Goal: Transaction & Acquisition: Purchase product/service

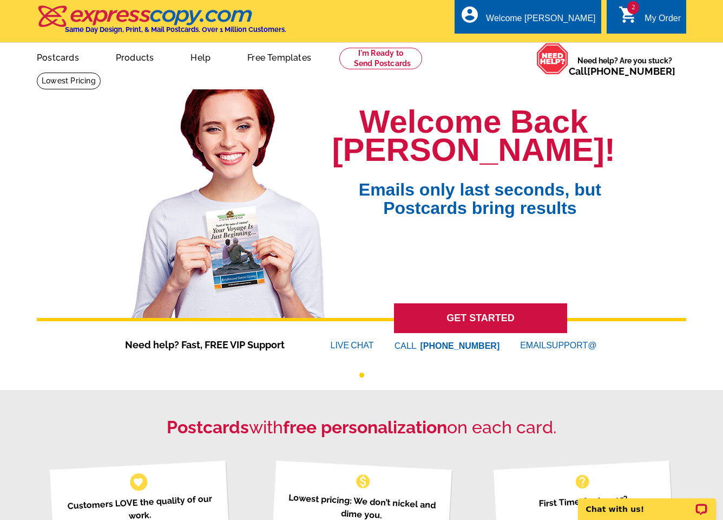
click at [639, 18] on link "2 shopping_cart My Order" at bounding box center [650, 19] width 62 height 14
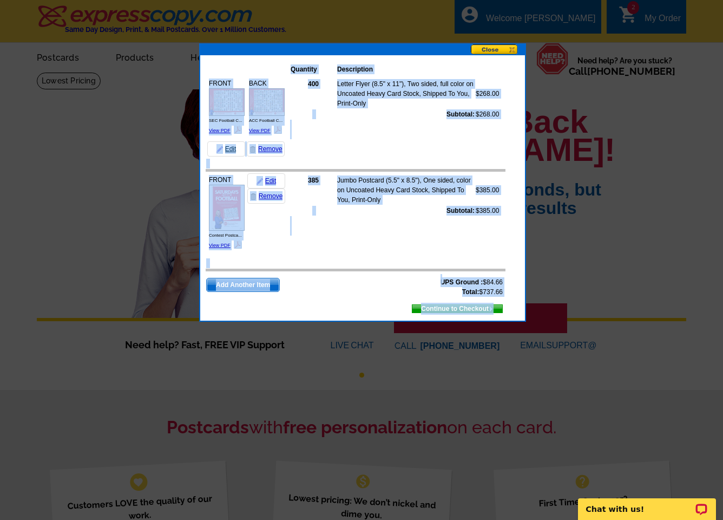
click at [227, 148] on link "Edit" at bounding box center [226, 148] width 38 height 15
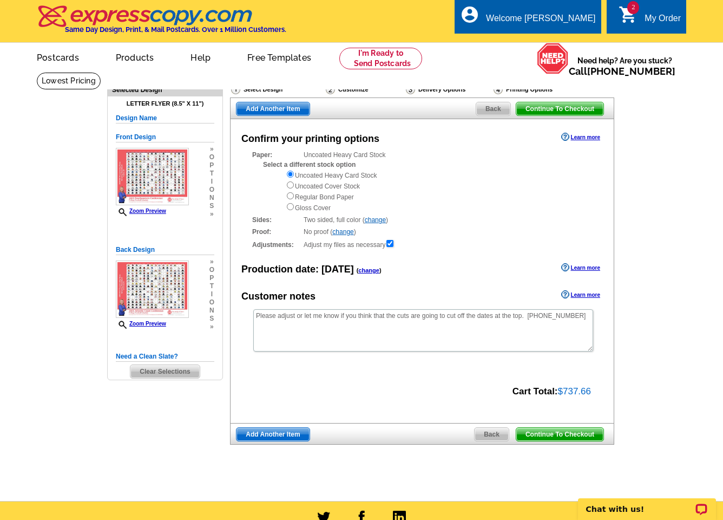
click at [290, 205] on input "radio" at bounding box center [290, 206] width 7 height 7
radio input "true"
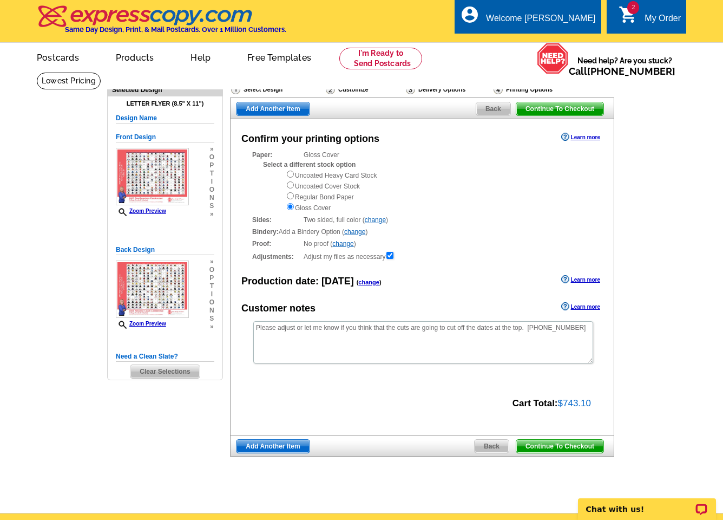
click at [292, 194] on input "radio" at bounding box center [290, 195] width 7 height 7
radio input "true"
click at [290, 186] on input "radio" at bounding box center [290, 184] width 7 height 7
radio input "true"
click at [289, 172] on input "radio" at bounding box center [290, 174] width 7 height 7
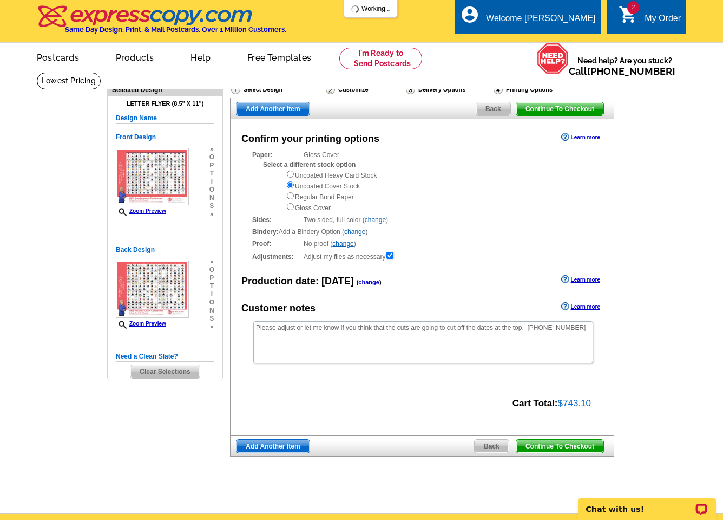
radio input "true"
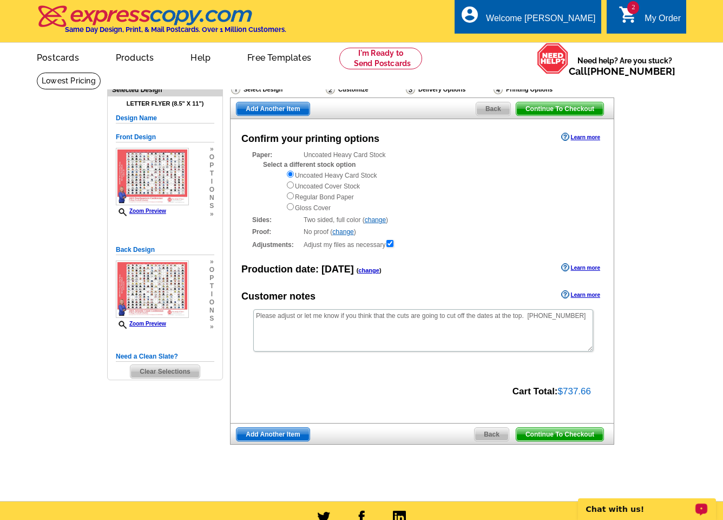
click at [619, 504] on div "Chat with us!" at bounding box center [647, 509] width 138 height 22
click at [649, 14] on div "My Order" at bounding box center [663, 21] width 36 height 15
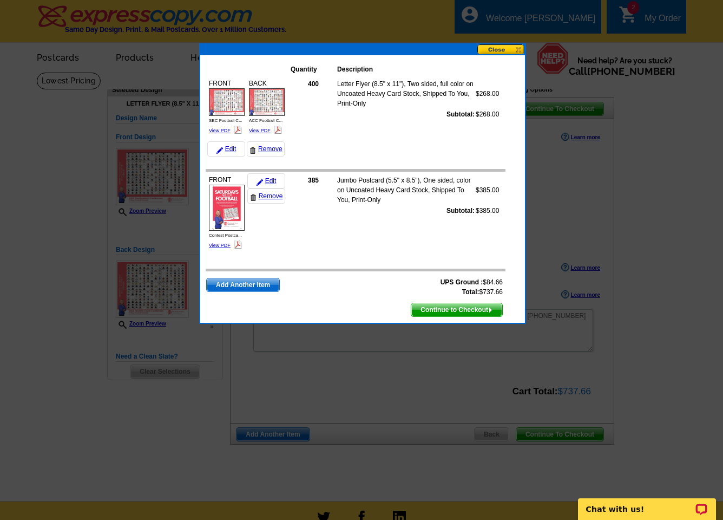
click at [501, 50] on button at bounding box center [502, 49] width 48 height 10
